Goal: Task Accomplishment & Management: Use online tool/utility

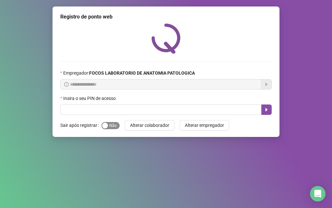
click at [111, 124] on span "Sim Não" at bounding box center [111, 125] width 18 height 7
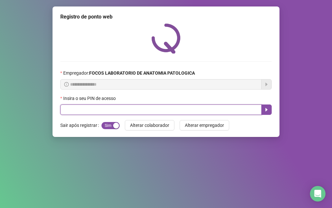
click at [114, 109] on input "text" at bounding box center [161, 110] width 202 height 10
click at [124, 108] on input "text" at bounding box center [161, 110] width 202 height 10
click at [125, 108] on input "text" at bounding box center [161, 110] width 202 height 10
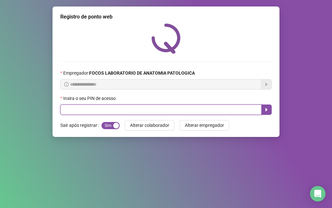
click at [125, 108] on input "text" at bounding box center [161, 110] width 202 height 10
click at [116, 110] on input "text" at bounding box center [161, 110] width 202 height 10
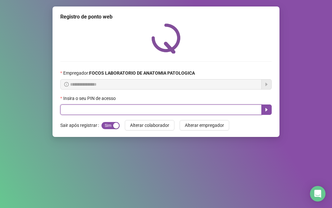
click at [116, 110] on input "text" at bounding box center [161, 110] width 202 height 10
click at [81, 107] on input "text" at bounding box center [161, 110] width 202 height 10
click at [89, 109] on input "text" at bounding box center [161, 110] width 202 height 10
click at [154, 111] on input "text" at bounding box center [161, 110] width 202 height 10
click at [154, 109] on input "text" at bounding box center [161, 110] width 202 height 10
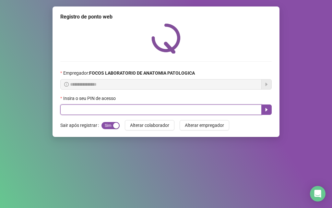
click at [154, 109] on input "text" at bounding box center [161, 110] width 202 height 10
click at [151, 108] on input "text" at bounding box center [161, 110] width 202 height 10
click at [126, 109] on input "text" at bounding box center [161, 110] width 202 height 10
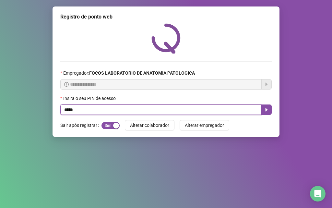
type input "*****"
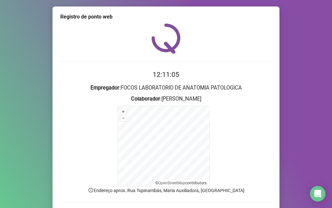
scroll to position [44, 0]
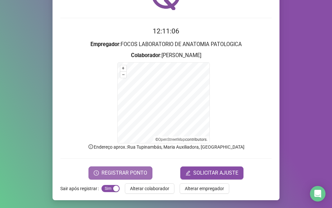
click at [95, 175] on icon "clock-circle" at bounding box center [96, 172] width 5 height 5
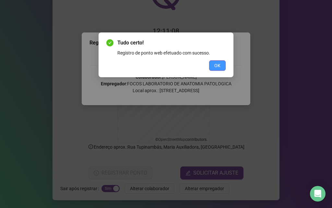
click at [213, 65] on button "OK" at bounding box center [217, 65] width 17 height 10
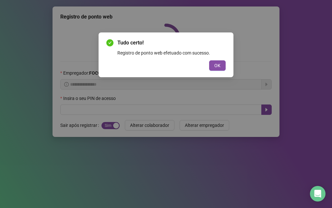
scroll to position [0, 0]
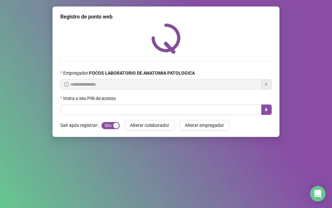
click at [155, 155] on div "**********" at bounding box center [166, 104] width 332 height 208
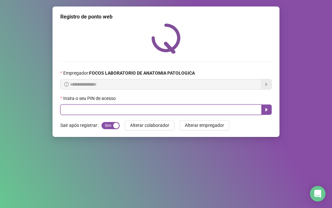
click at [144, 109] on input "text" at bounding box center [161, 110] width 202 height 10
type input "*****"
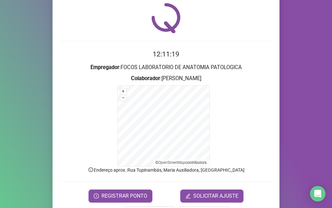
scroll to position [44, 0]
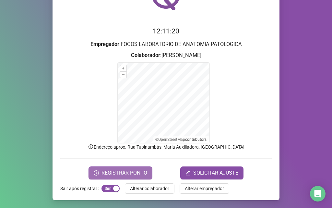
click at [110, 172] on span "REGISTRAR PONTO" at bounding box center [125, 173] width 46 height 8
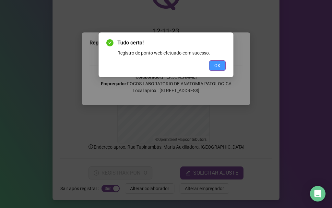
click at [220, 62] on span "OK" at bounding box center [218, 65] width 6 height 7
